Goal: Feedback & Contribution: Leave review/rating

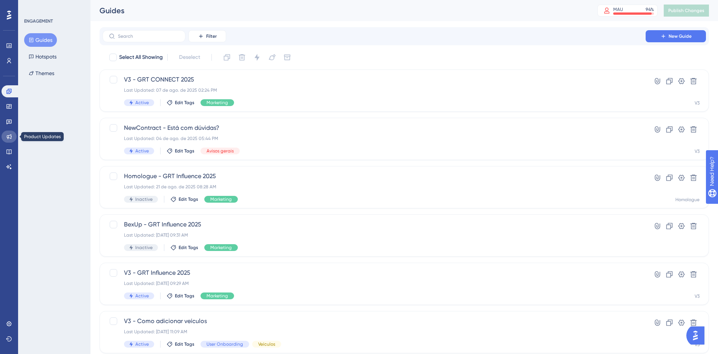
click at [15, 135] on link at bounding box center [9, 136] width 15 height 12
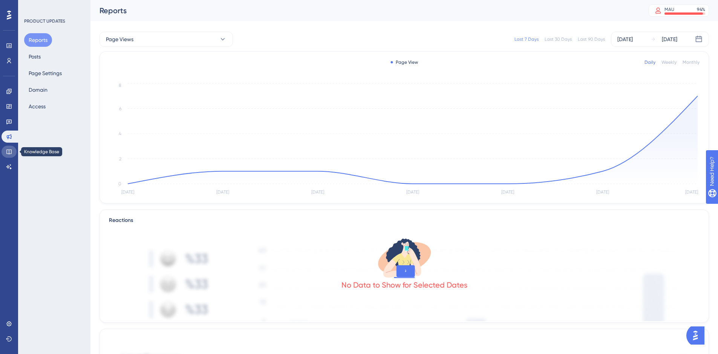
click at [14, 154] on link at bounding box center [9, 152] width 15 height 12
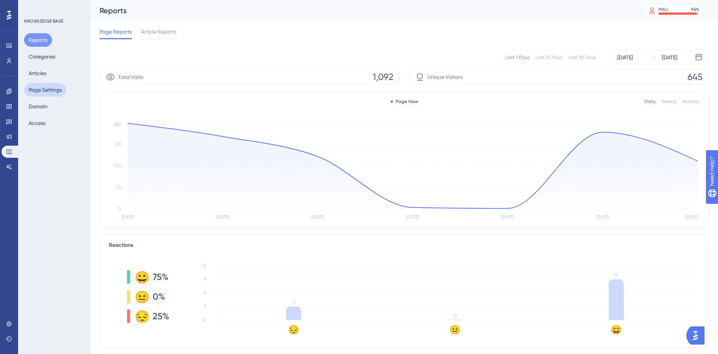
click at [33, 89] on button "Page Settings" at bounding box center [45, 90] width 42 height 14
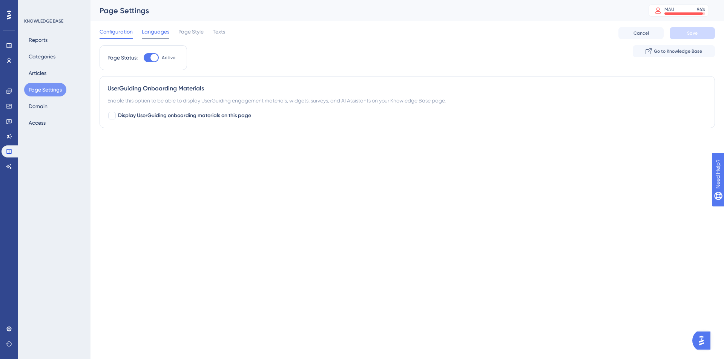
click at [155, 32] on span "Languages" at bounding box center [156, 31] width 28 height 9
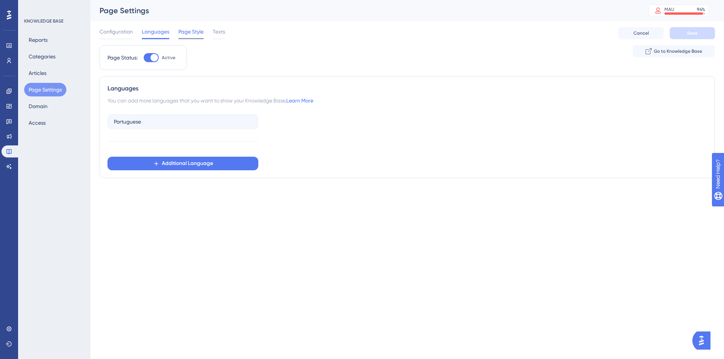
click at [186, 33] on span "Page Style" at bounding box center [190, 31] width 25 height 9
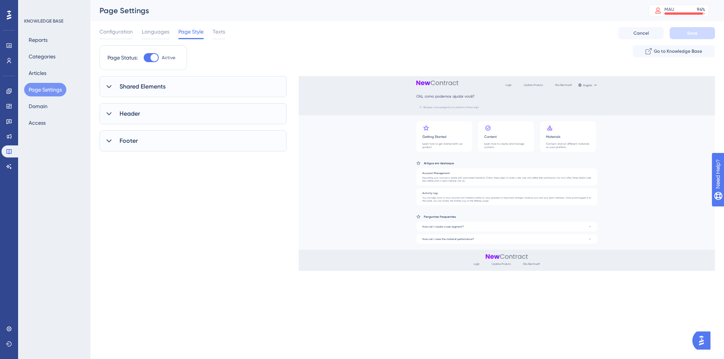
click at [196, 115] on div "Header" at bounding box center [193, 113] width 187 height 21
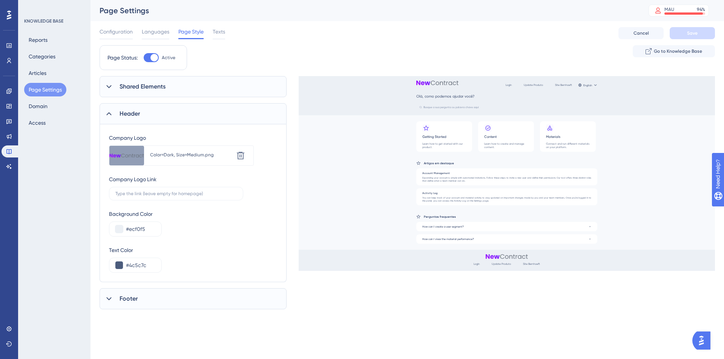
click at [186, 88] on div "Shared Elements" at bounding box center [193, 86] width 187 height 21
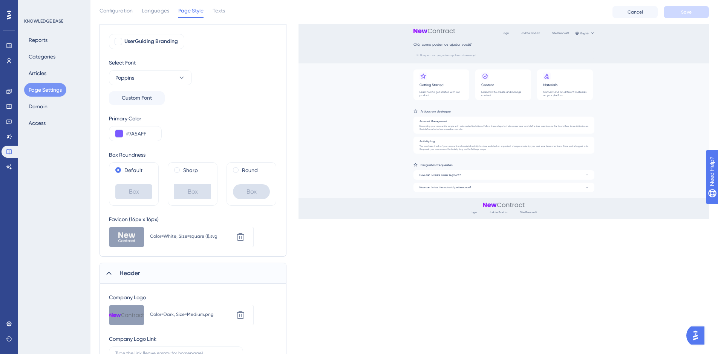
click at [138, 276] on span "Header" at bounding box center [130, 272] width 20 height 9
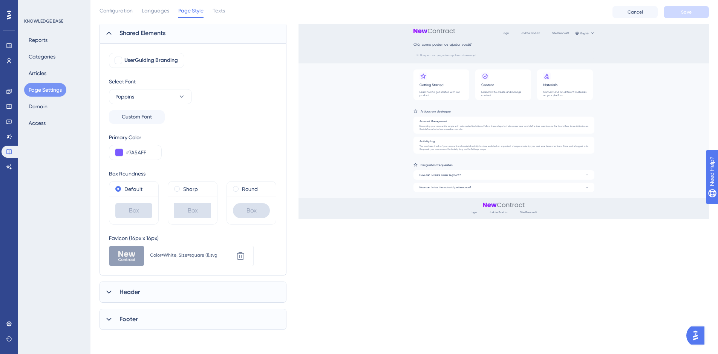
scroll to position [57, 0]
click at [149, 290] on div "Header" at bounding box center [193, 291] width 187 height 21
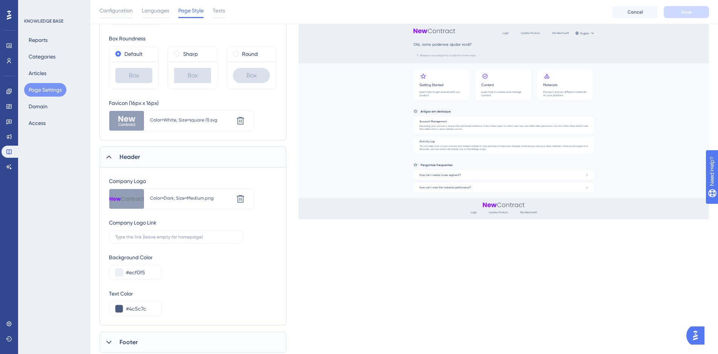
scroll to position [215, 0]
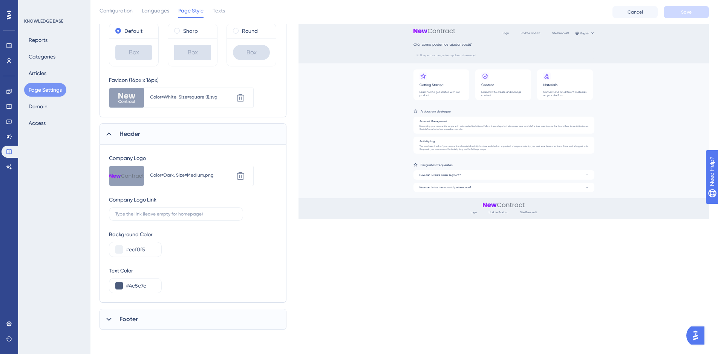
click at [152, 312] on div "Footer" at bounding box center [193, 318] width 187 height 21
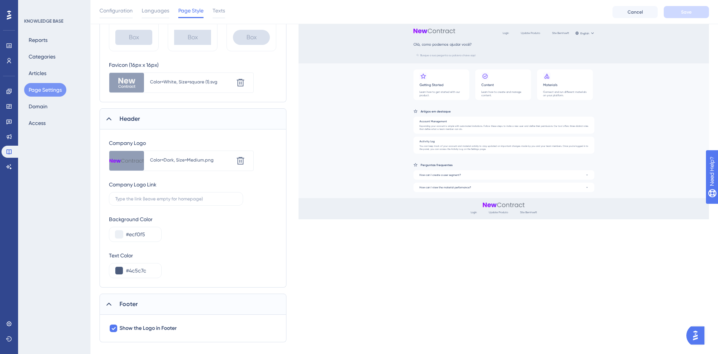
scroll to position [242, 0]
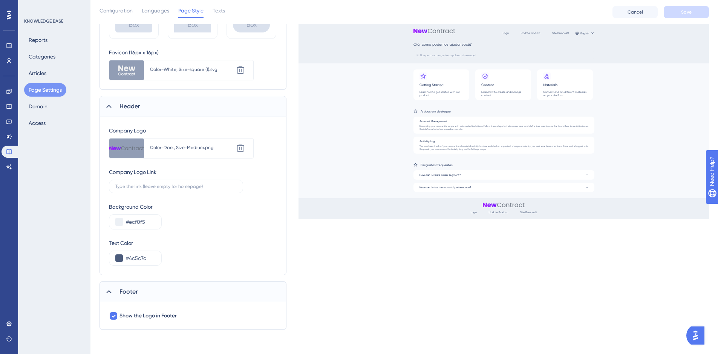
click at [696, 335] on img "Open AI Assistant Launcher" at bounding box center [696, 335] width 14 height 14
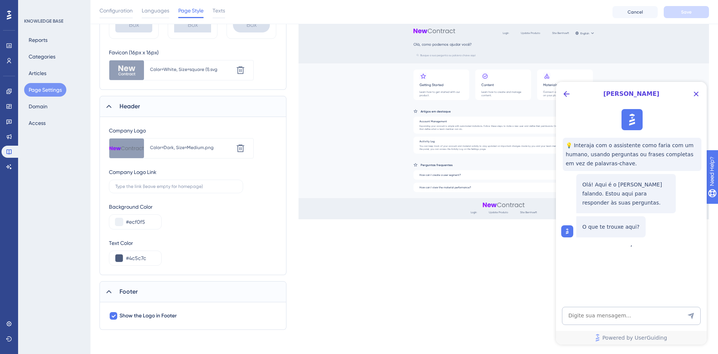
scroll to position [0, 0]
click at [693, 95] on icon "Close Button" at bounding box center [696, 93] width 9 height 9
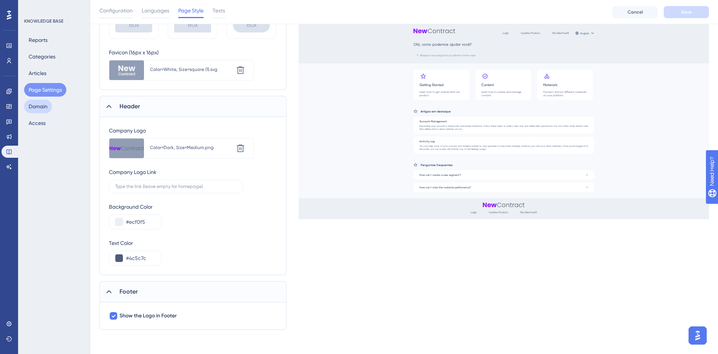
click at [38, 110] on button "Domain" at bounding box center [38, 107] width 28 height 14
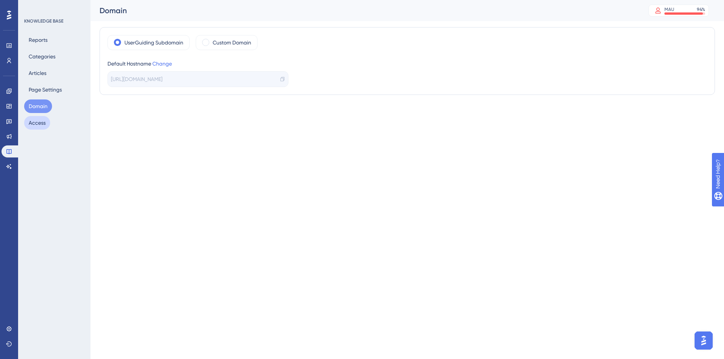
click at [40, 122] on button "Access" at bounding box center [37, 123] width 26 height 14
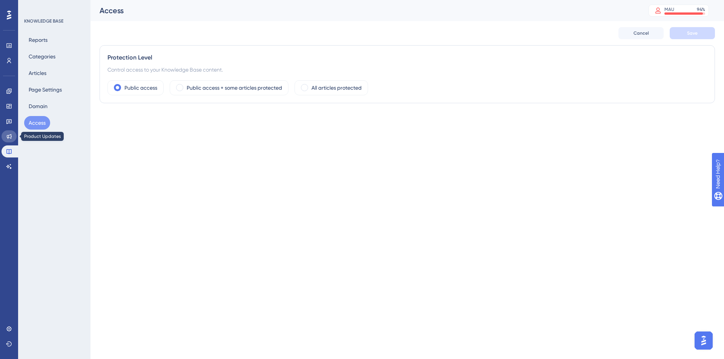
click at [9, 132] on link at bounding box center [9, 136] width 15 height 12
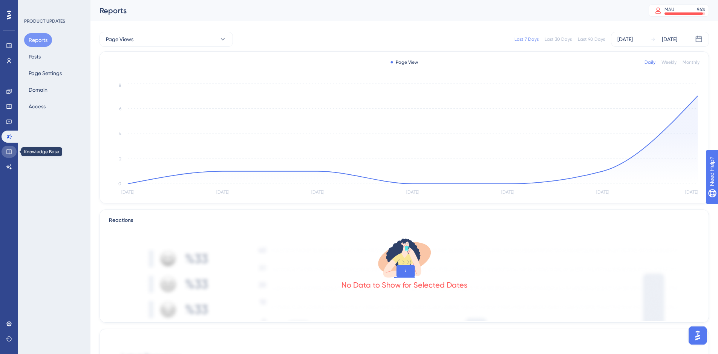
click at [12, 150] on link at bounding box center [9, 152] width 15 height 12
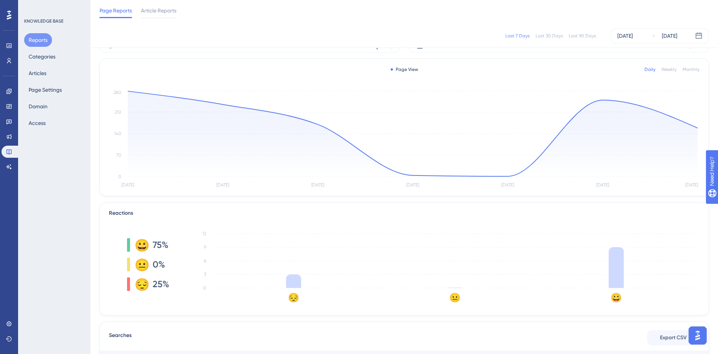
scroll to position [75, 0]
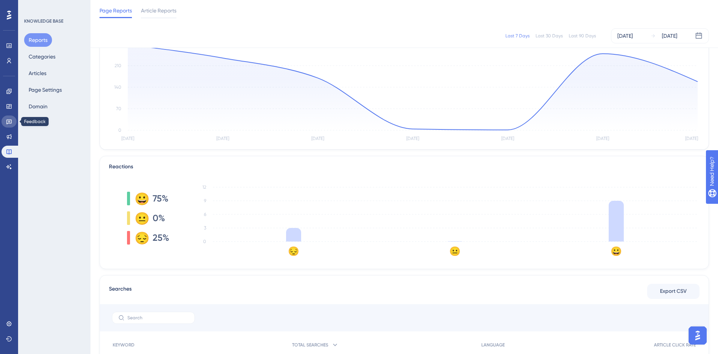
click at [7, 118] on icon at bounding box center [9, 121] width 6 height 6
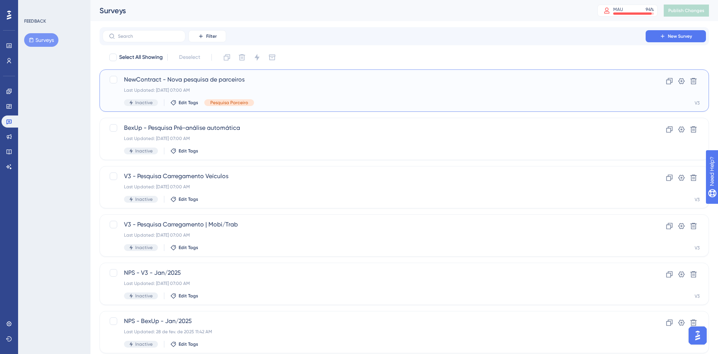
click at [199, 96] on div "NewContract - Nova pesquisa de parceiros Last Updated: [DATE] 07:00 AM Inactive…" at bounding box center [374, 90] width 500 height 31
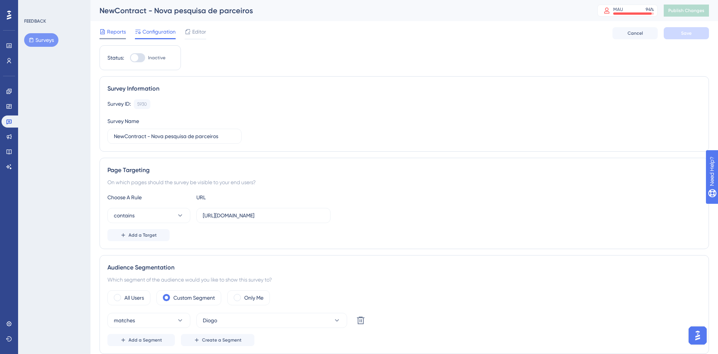
click at [115, 35] on span "Reports" at bounding box center [116, 31] width 19 height 9
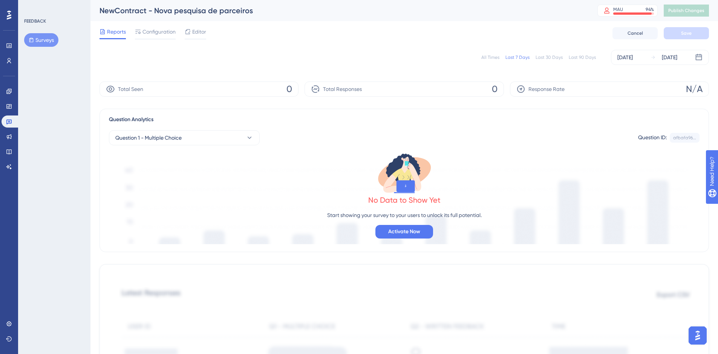
click at [195, 40] on div "Reports Configuration Editor Cancel Save" at bounding box center [405, 33] width 610 height 24
click at [193, 37] on div "Editor" at bounding box center [195, 33] width 21 height 12
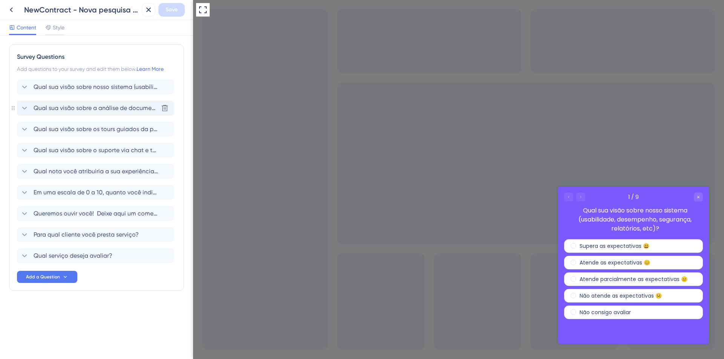
click at [72, 106] on span "Qual sua visão sobre a análise de documentos realizada pelo time da [PERSON_NAM…" at bounding box center [96, 108] width 124 height 9
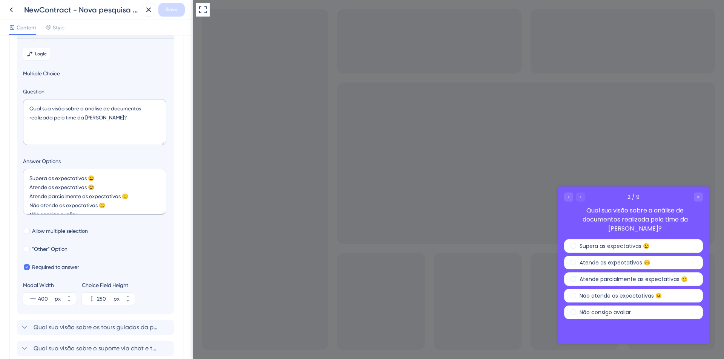
scroll to position [65, 0]
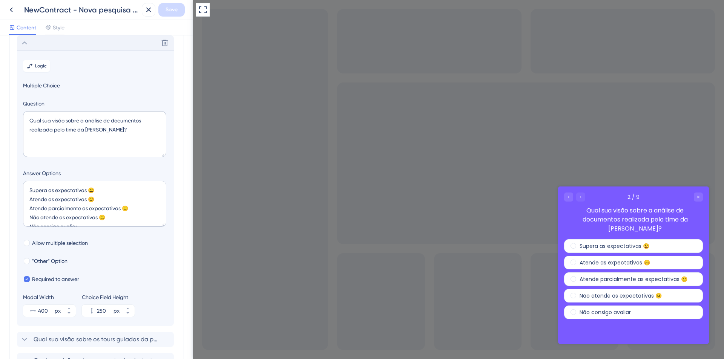
drag, startPoint x: 623, startPoint y: 33, endPoint x: 623, endPoint y: 18, distance: 15.1
click at [623, 33] on div at bounding box center [458, 179] width 531 height 359
click at [620, 32] on div at bounding box center [458, 179] width 531 height 359
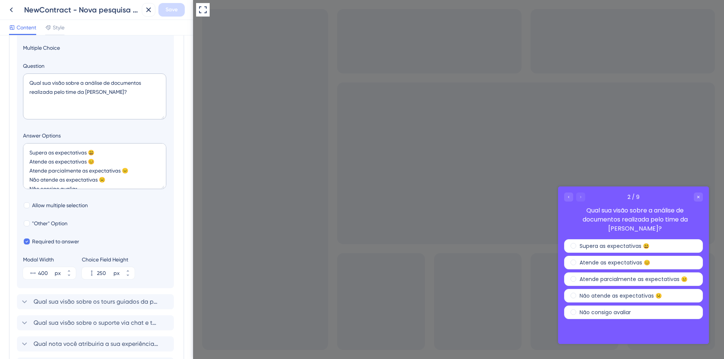
scroll to position [178, 0]
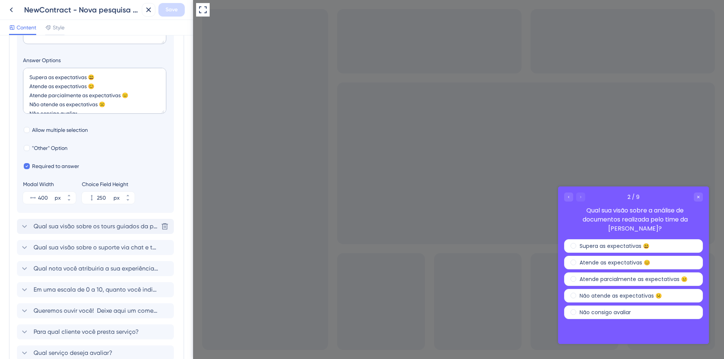
click at [101, 225] on span "Qual sua visão sobre os tours guiados da plataforma e a base de conhecimento? E…" at bounding box center [96, 226] width 124 height 9
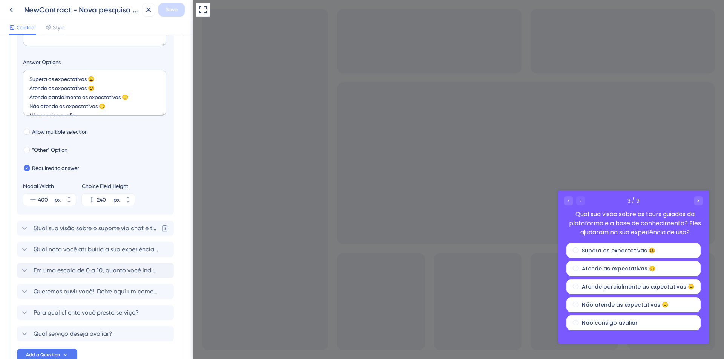
scroll to position [199, 0]
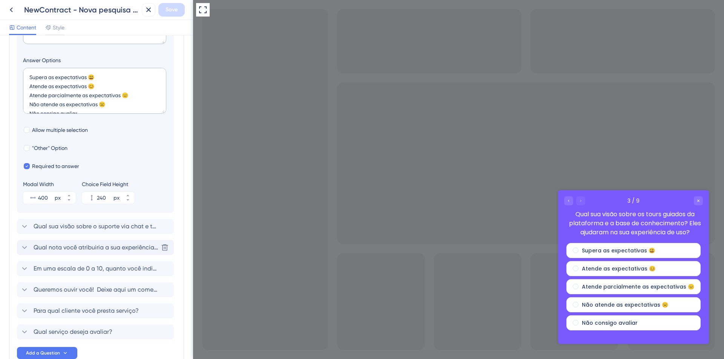
click at [88, 254] on div "Qual nota você atribuiria a sua experiência com a Bernhoeft? [GEOGRAPHIC_DATA]" at bounding box center [95, 247] width 157 height 15
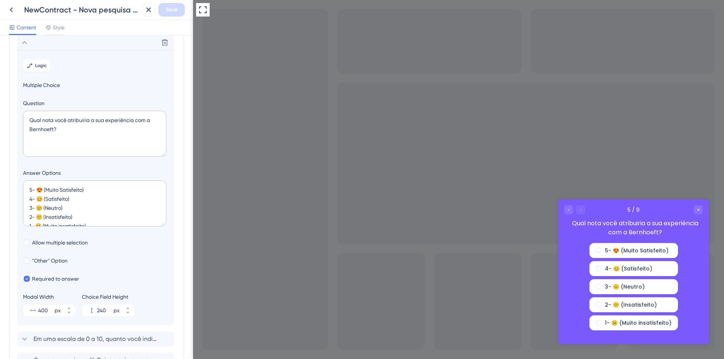
scroll to position [129, 0]
click at [564, 212] on div "5 / 9 Qual nota você atribuiria a sua experiência com a Bernhoeft?" at bounding box center [633, 221] width 151 height 44
click at [568, 211] on icon "Go to Question 4" at bounding box center [568, 210] width 5 height 5
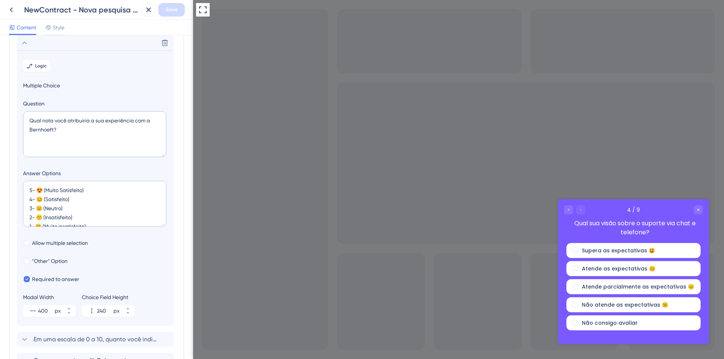
click at [580, 209] on div at bounding box center [574, 210] width 21 height 9
click at [586, 247] on label "Supera as expectativas 😃" at bounding box center [618, 250] width 73 height 9
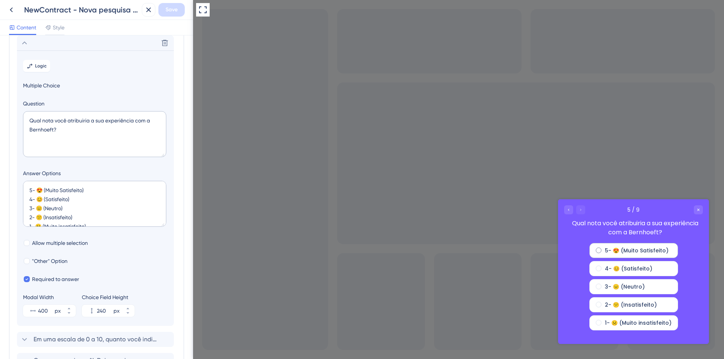
click at [605, 251] on label "5- 😍 (Muito Satisfeito)" at bounding box center [637, 250] width 64 height 9
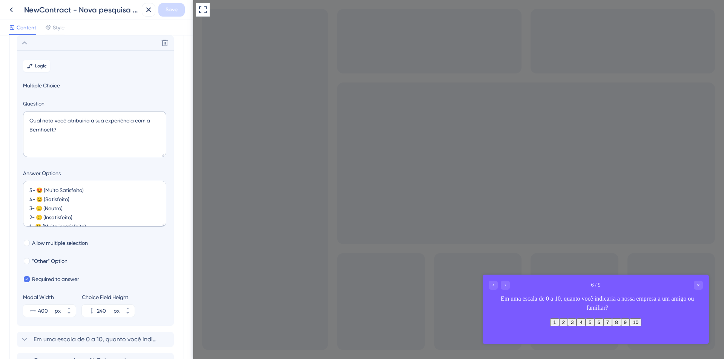
click at [641, 327] on button "10" at bounding box center [636, 323] width 12 height 8
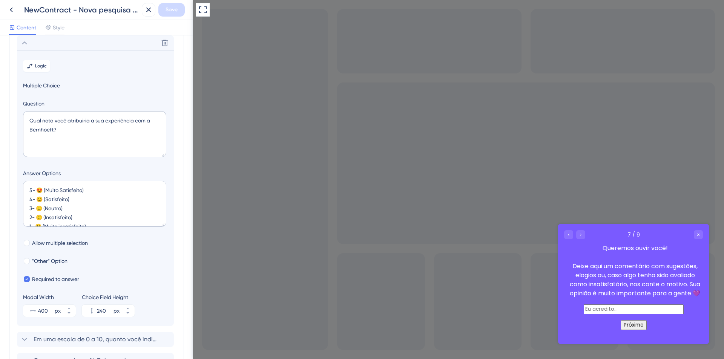
click at [623, 327] on button "Próximo" at bounding box center [634, 326] width 26 height 10
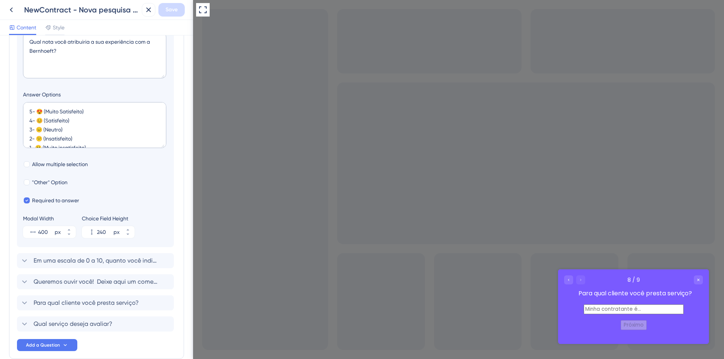
scroll to position [247, 0]
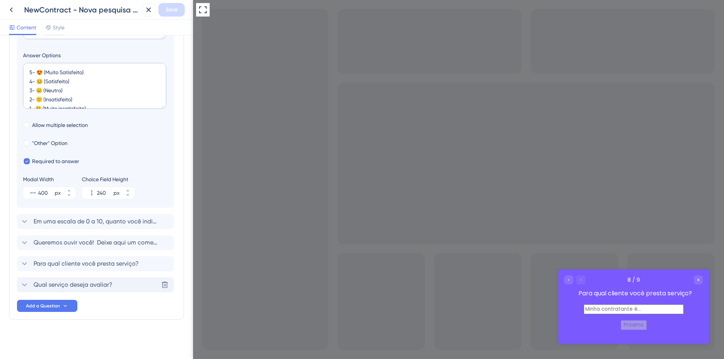
click at [112, 288] on div "Qual serviço deseja avaliar? [GEOGRAPHIC_DATA]" at bounding box center [95, 285] width 157 height 15
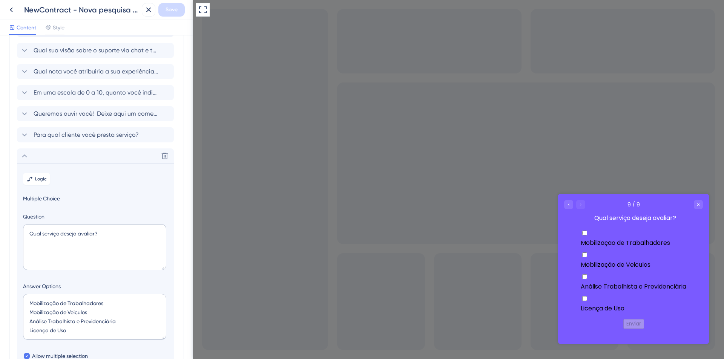
scroll to position [0, 0]
